Goal: Submit feedback/report problem

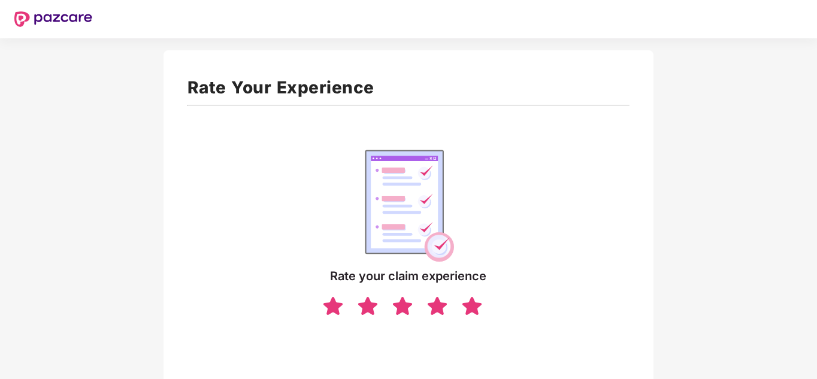
click at [473, 305] on img at bounding box center [472, 305] width 23 height 21
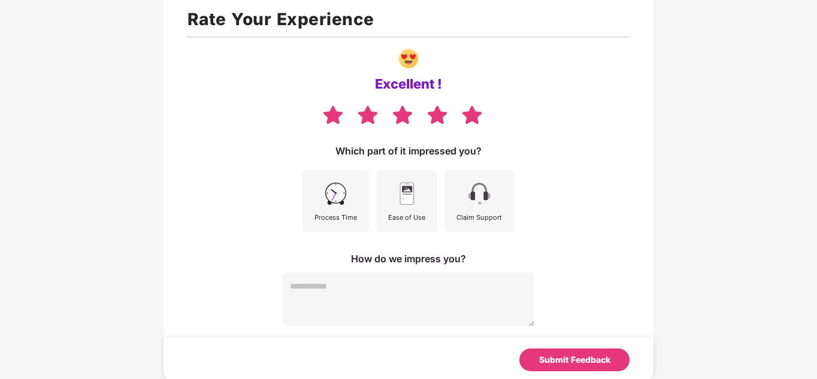
scroll to position [70, 0]
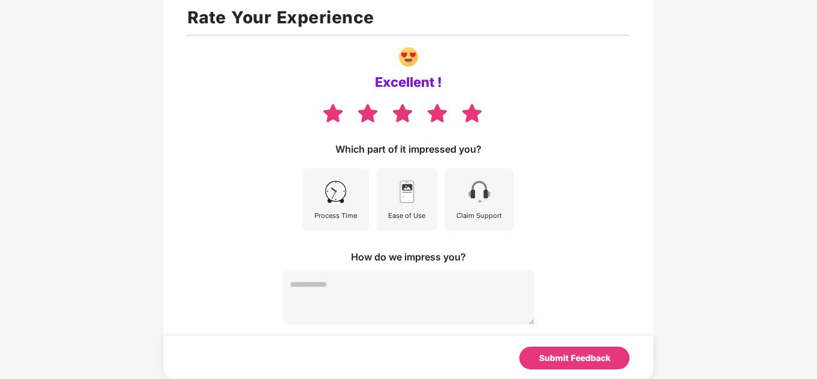
click at [348, 198] on img at bounding box center [335, 192] width 27 height 27
click at [421, 205] on img at bounding box center [407, 192] width 27 height 27
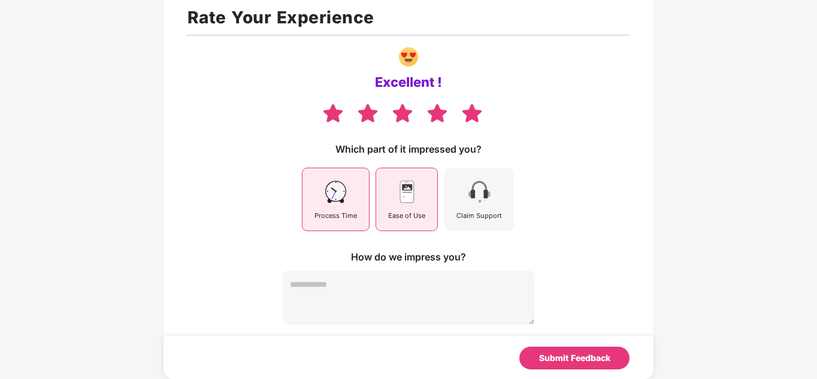
click at [476, 207] on div "Claim Support" at bounding box center [478, 199] width 69 height 62
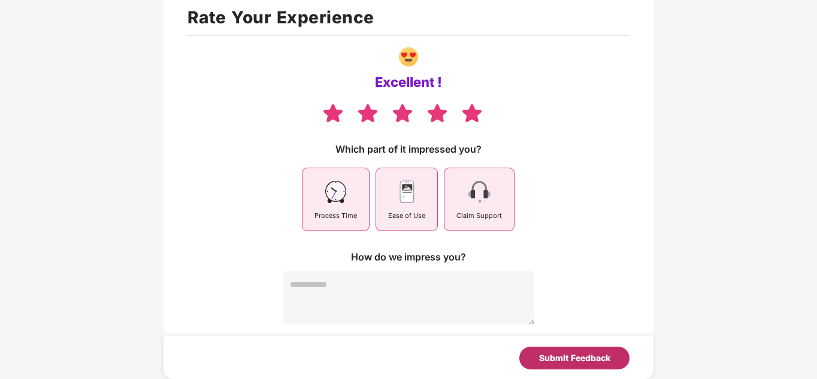
click at [558, 359] on div "Submit Feedback" at bounding box center [574, 358] width 71 height 13
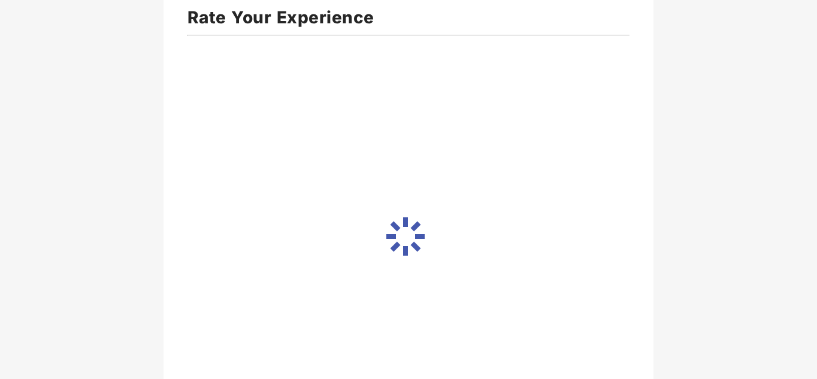
scroll to position [65, 0]
